Goal: Information Seeking & Learning: Learn about a topic

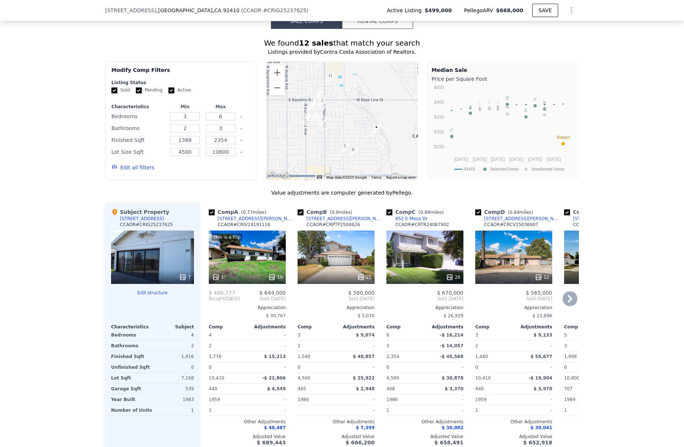
scroll to position [638, 0]
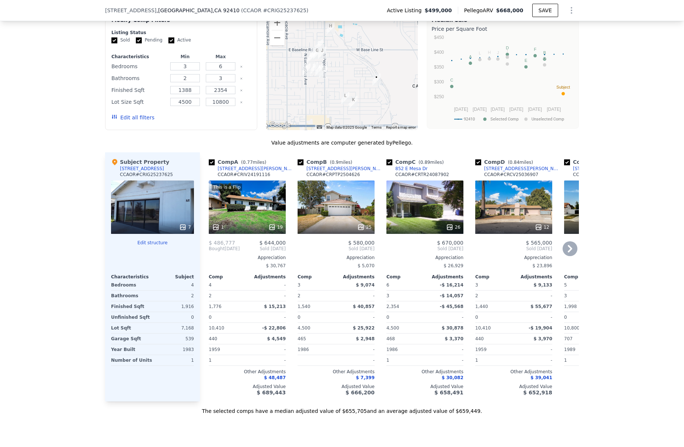
click at [245, 206] on div "This is a Flip 1 19" at bounding box center [247, 206] width 77 height 53
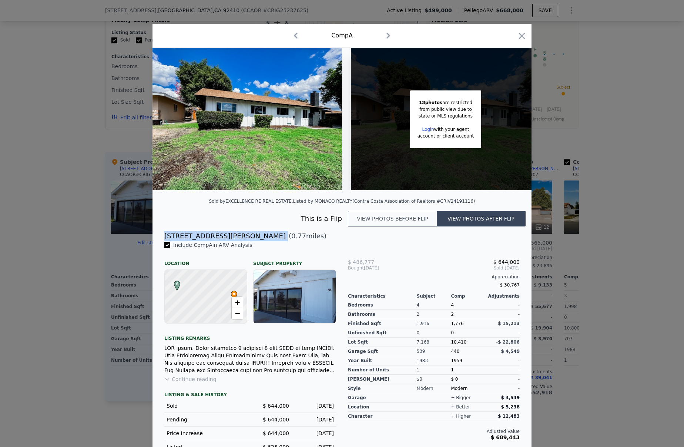
drag, startPoint x: 206, startPoint y: 241, endPoint x: 163, endPoint y: 240, distance: 42.6
click at [163, 240] on div "[STREET_ADDRESS][PERSON_NAME] ( 0.77 miles)" at bounding box center [341, 236] width 367 height 10
copy div "[STREET_ADDRESS][PERSON_NAME]"
click at [518, 39] on icon "button" at bounding box center [522, 36] width 10 height 10
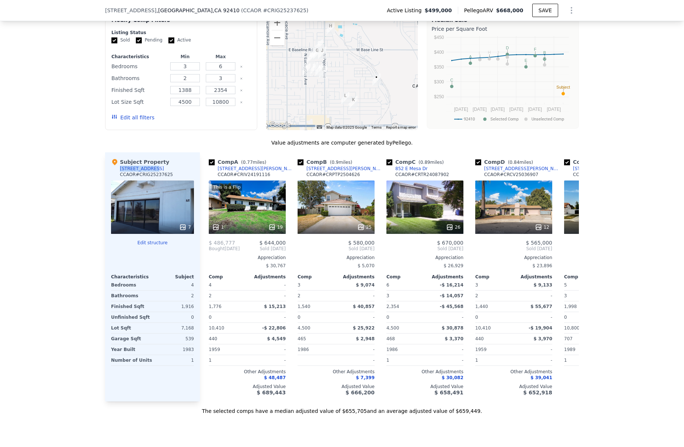
drag, startPoint x: 148, startPoint y: 173, endPoint x: 116, endPoint y: 173, distance: 33.0
click at [116, 173] on div "Subject Property [STREET_ADDRESS] CCAOR # CRIG25237625" at bounding box center [152, 169] width 83 height 22
copy div "[STREET_ADDRESS]"
drag, startPoint x: 247, startPoint y: 173, endPoint x: 215, endPoint y: 174, distance: 31.9
click at [215, 174] on div "Comp A ( 0.77 miles) [STREET_ADDRESS][GEOGRAPHIC_DATA][PERSON_NAME] # CRIV24191…" at bounding box center [247, 169] width 77 height 22
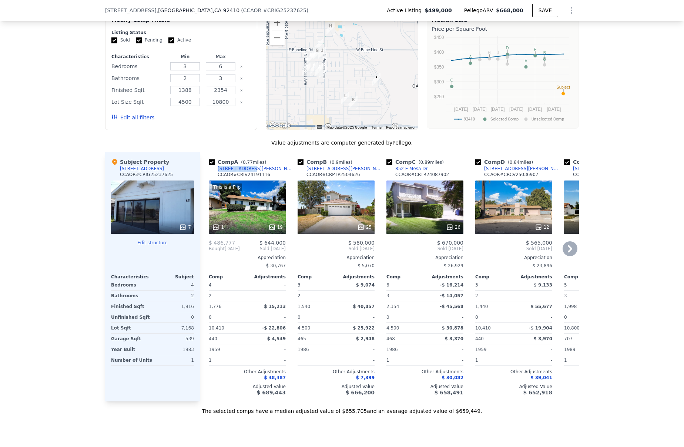
copy div "[STREET_ADDRESS][PERSON_NAME]"
click at [566, 254] on icon at bounding box center [570, 248] width 15 height 15
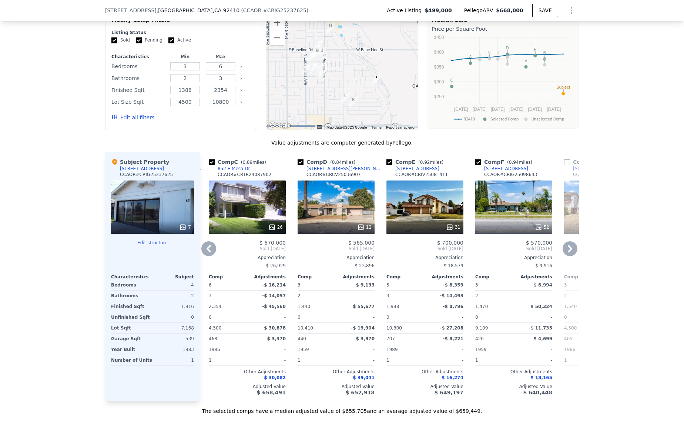
click at [566, 254] on icon at bounding box center [570, 248] width 15 height 15
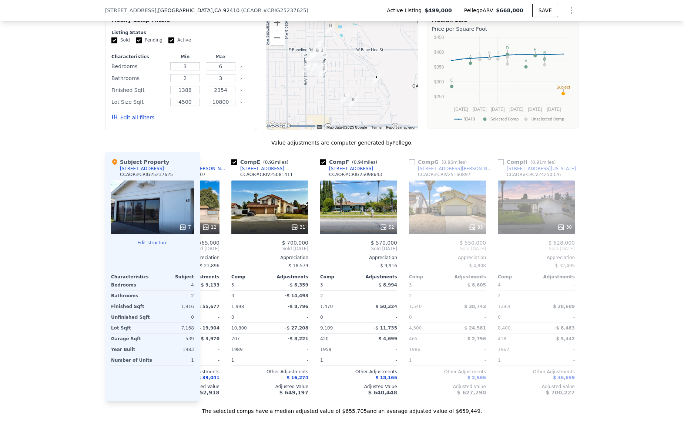
scroll to position [0, 355]
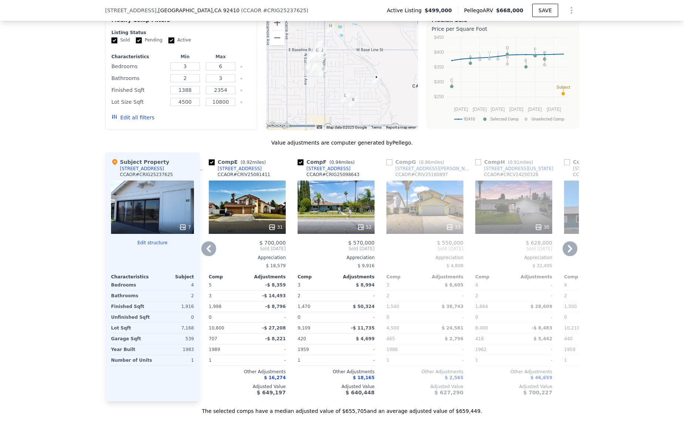
click at [566, 254] on icon at bounding box center [570, 248] width 15 height 15
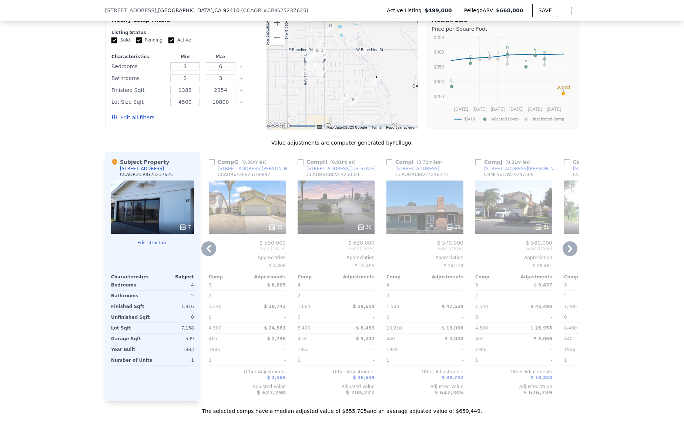
click at [566, 254] on icon at bounding box center [570, 248] width 15 height 15
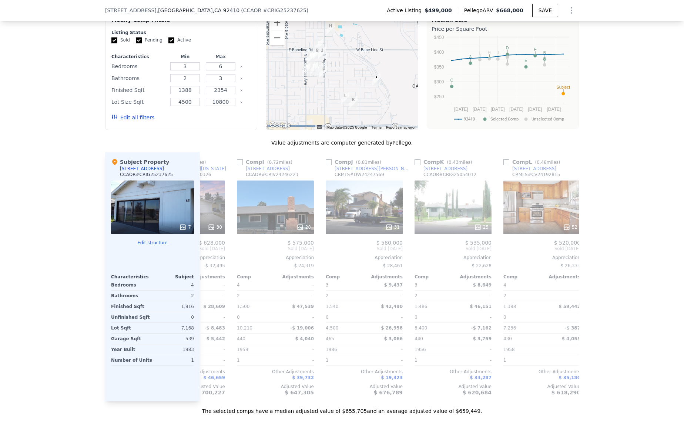
scroll to position [0, 705]
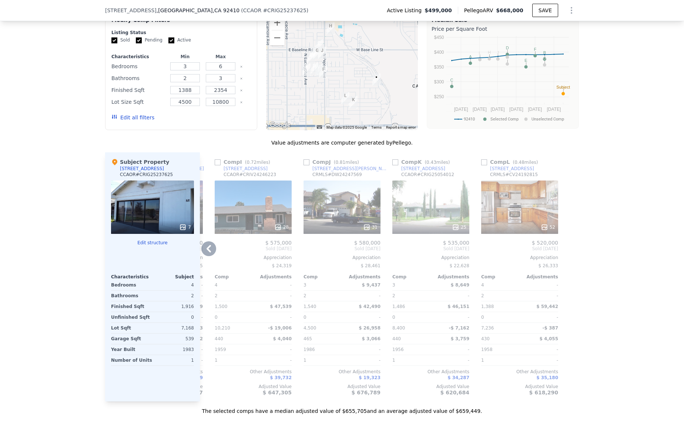
click at [567, 254] on div at bounding box center [573, 276] width 12 height 249
